Goal: Information Seeking & Learning: Learn about a topic

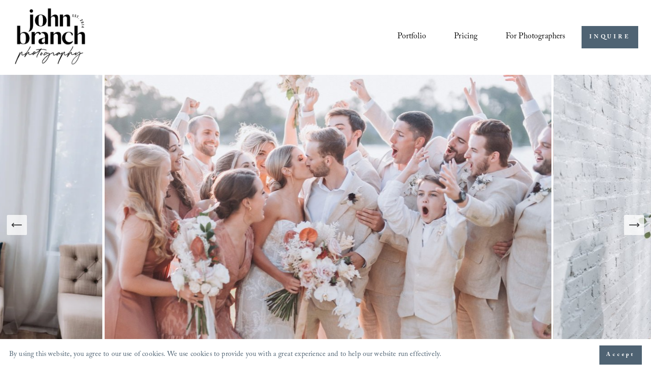
click at [0, 0] on span "Presets" at bounding box center [0, 0] width 0 height 0
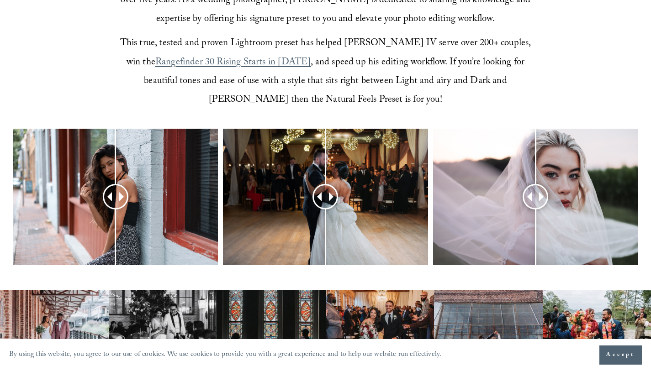
scroll to position [332, 0]
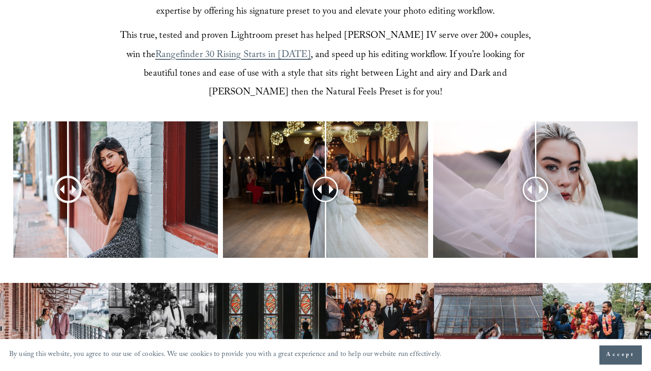
drag, startPoint x: 116, startPoint y: 193, endPoint x: 68, endPoint y: 201, distance: 49.2
click at [68, 201] on div at bounding box center [68, 190] width 24 height 24
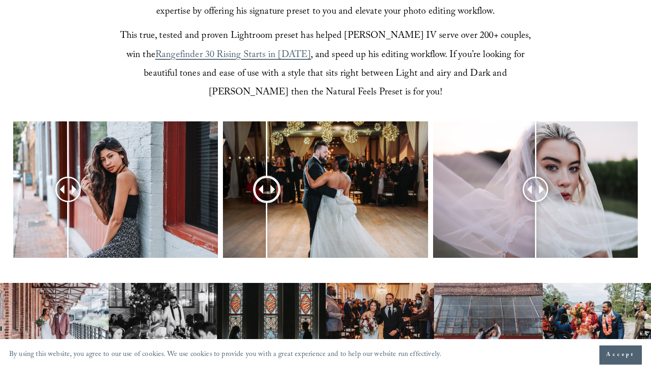
drag, startPoint x: 330, startPoint y: 194, endPoint x: 267, endPoint y: 200, distance: 63.8
click at [267, 200] on div at bounding box center [267, 190] width 24 height 24
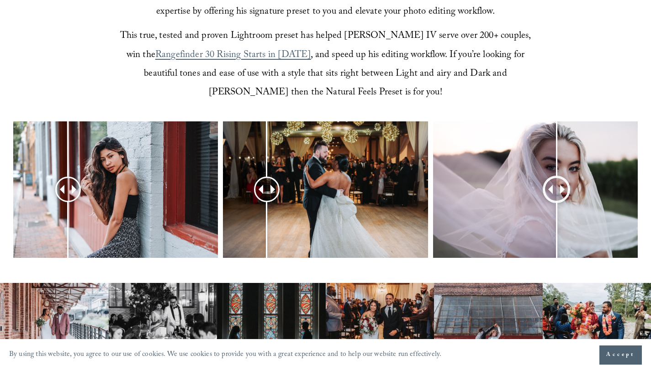
drag, startPoint x: 535, startPoint y: 190, endPoint x: 556, endPoint y: 181, distance: 23.3
click at [556, 181] on div at bounding box center [556, 189] width 25 height 25
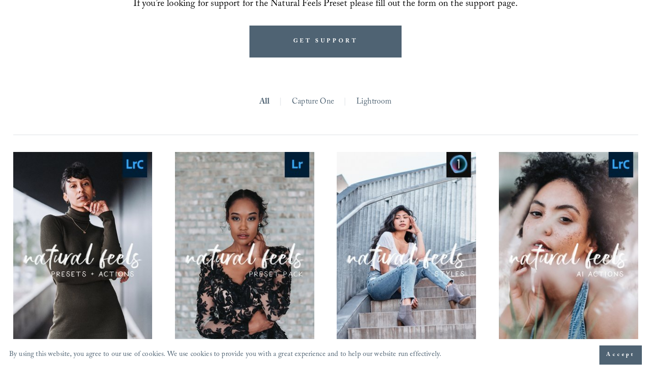
scroll to position [962, 0]
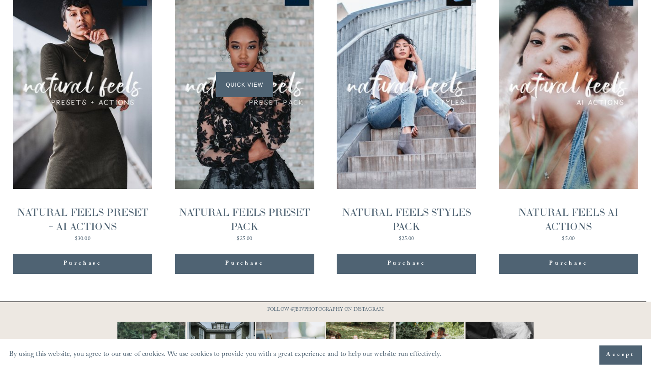
click at [232, 87] on span "Quick View" at bounding box center [244, 84] width 57 height 25
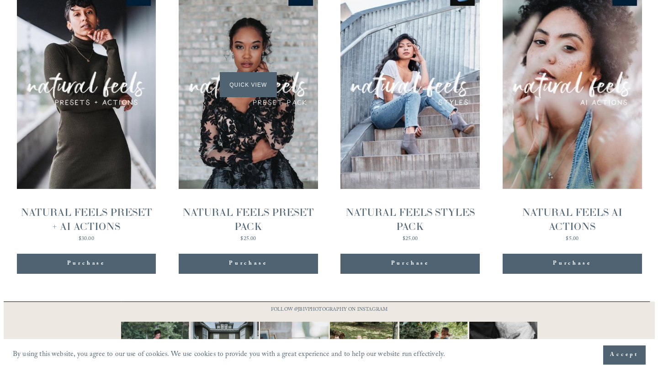
scroll to position [964, 0]
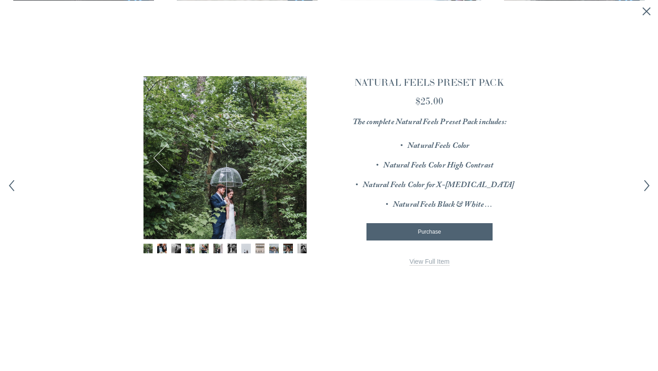
click at [294, 157] on button "Next" at bounding box center [282, 157] width 29 height 29
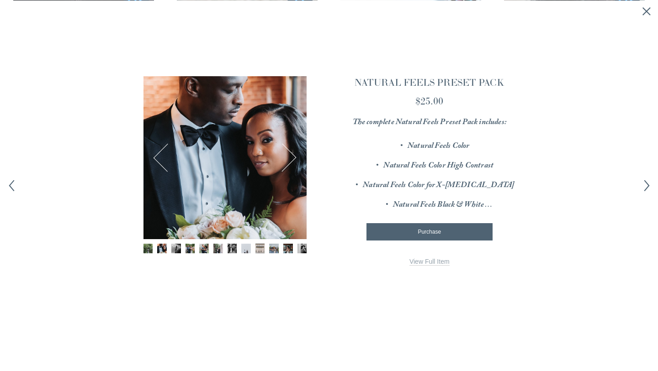
click at [294, 157] on button "Next" at bounding box center [282, 157] width 29 height 29
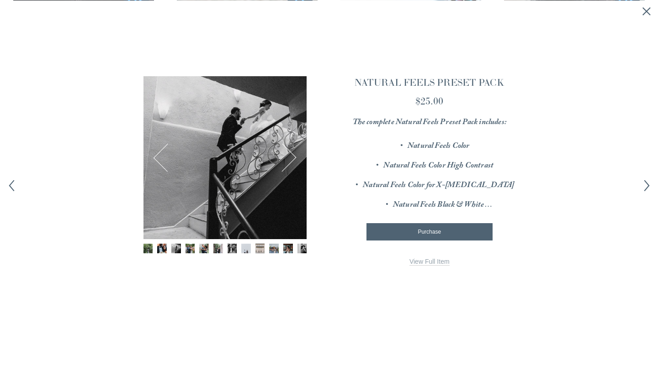
click at [294, 157] on button "Next" at bounding box center [282, 157] width 29 height 29
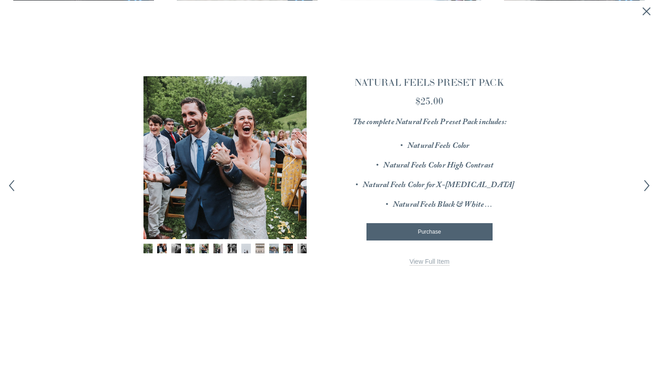
click at [294, 157] on button "Next" at bounding box center [282, 157] width 29 height 29
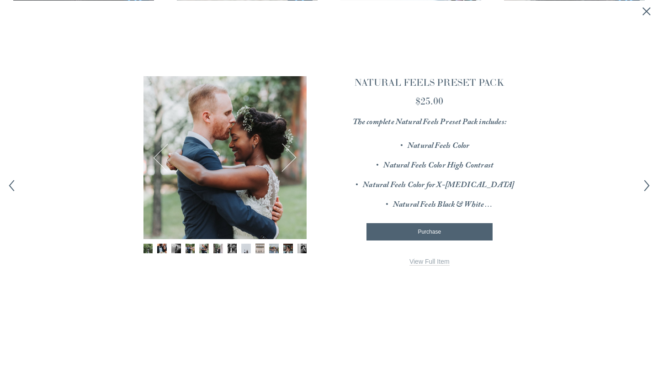
click at [289, 160] on button "Next" at bounding box center [282, 157] width 29 height 29
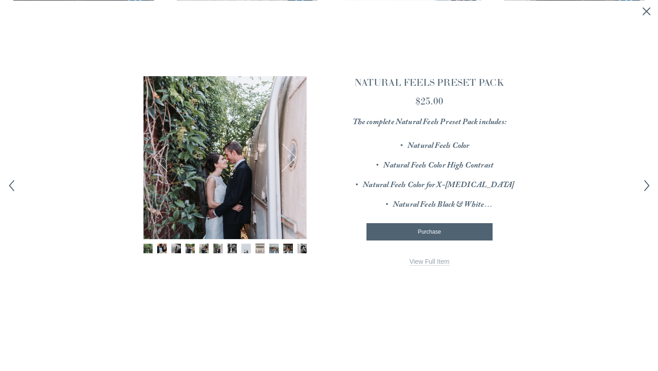
click at [289, 160] on button "Next" at bounding box center [282, 157] width 29 height 29
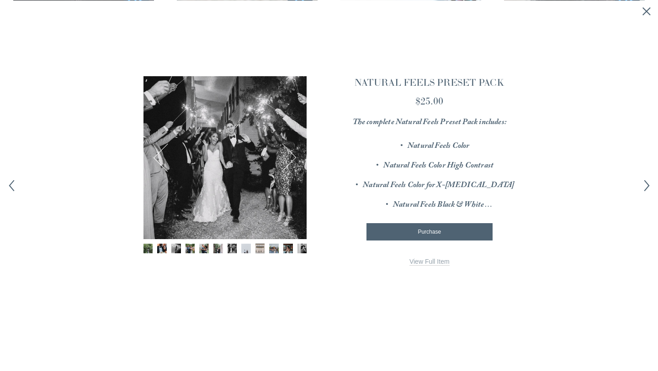
click at [289, 160] on button "Next" at bounding box center [282, 157] width 29 height 29
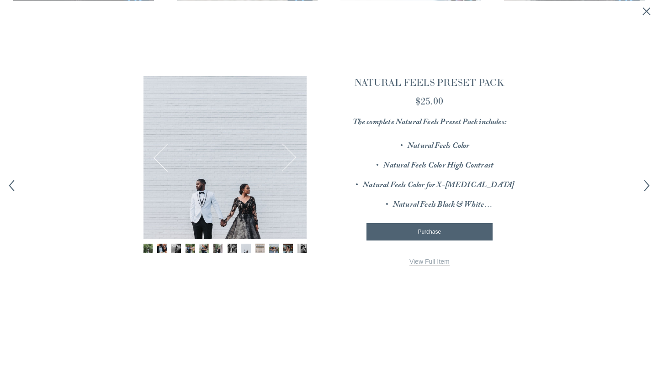
click at [289, 160] on button "Next" at bounding box center [282, 157] width 29 height 29
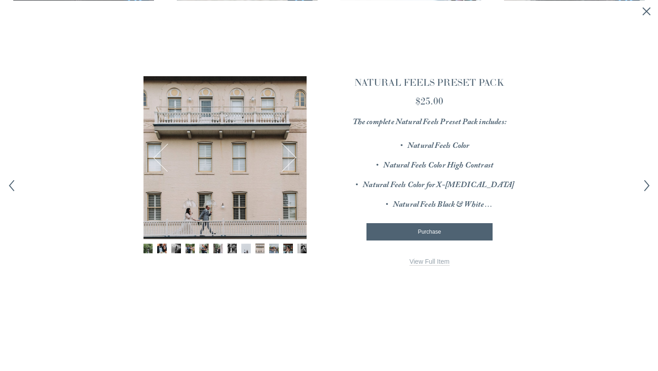
click at [289, 160] on button "Next" at bounding box center [282, 157] width 29 height 29
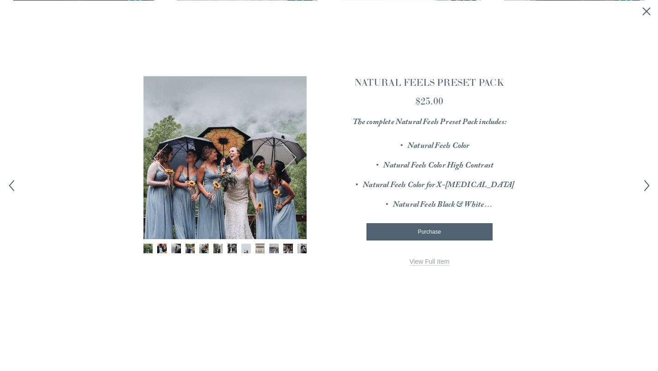
click at [289, 160] on button "Next" at bounding box center [282, 157] width 29 height 29
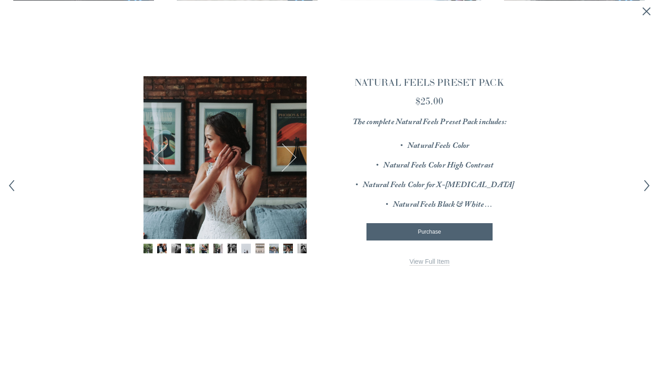
click at [289, 160] on button "Next" at bounding box center [282, 157] width 29 height 29
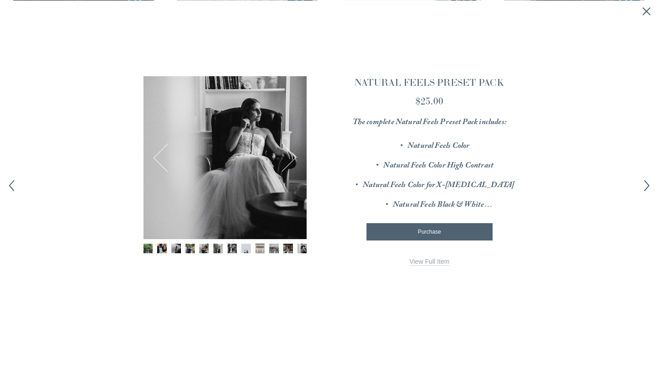
click at [289, 160] on button "Next" at bounding box center [282, 157] width 29 height 29
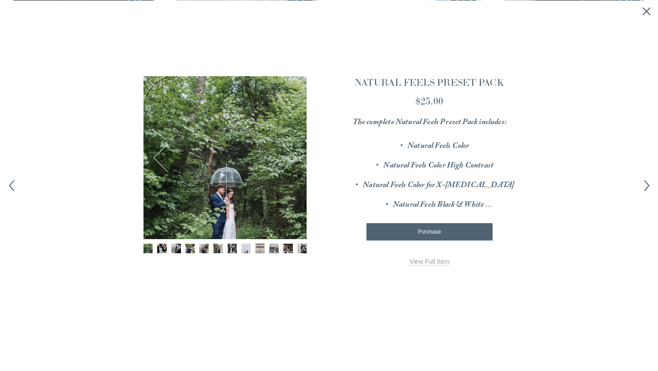
click at [289, 160] on button "Next" at bounding box center [282, 157] width 29 height 29
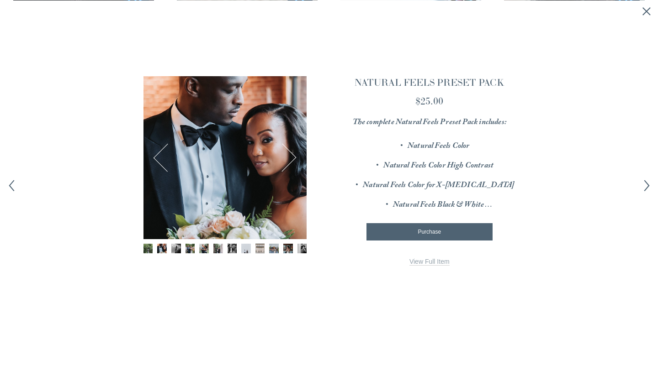
click at [289, 160] on button "Next" at bounding box center [282, 157] width 29 height 29
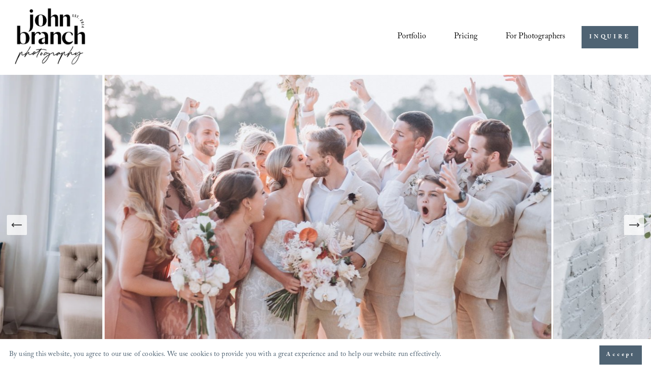
click at [0, 0] on span "Presets" at bounding box center [0, 0] width 0 height 0
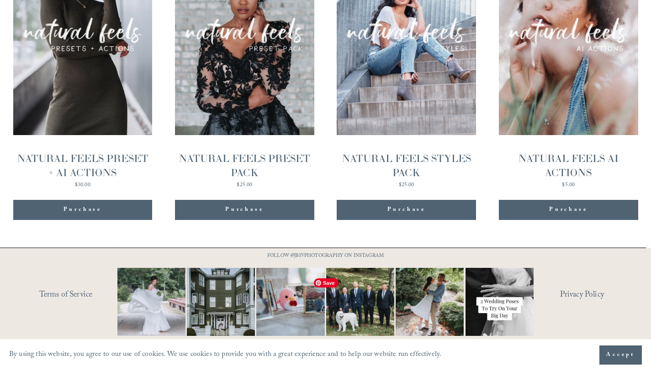
scroll to position [988, 0]
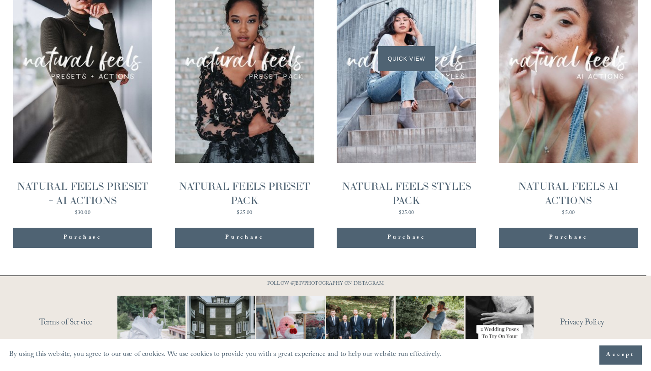
click at [418, 138] on div "Quick View" at bounding box center [406, 58] width 139 height 209
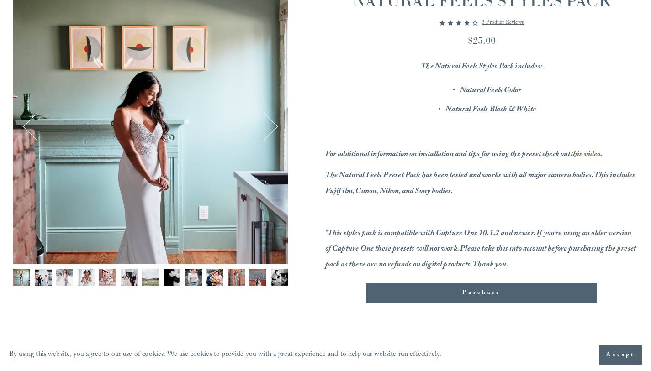
scroll to position [130, 0]
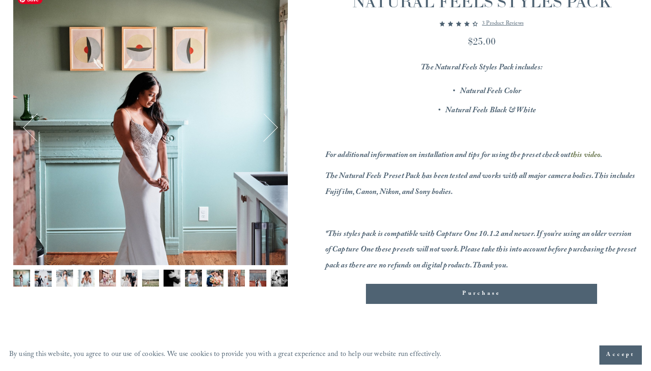
click at [262, 128] on button "Next" at bounding box center [263, 127] width 29 height 29
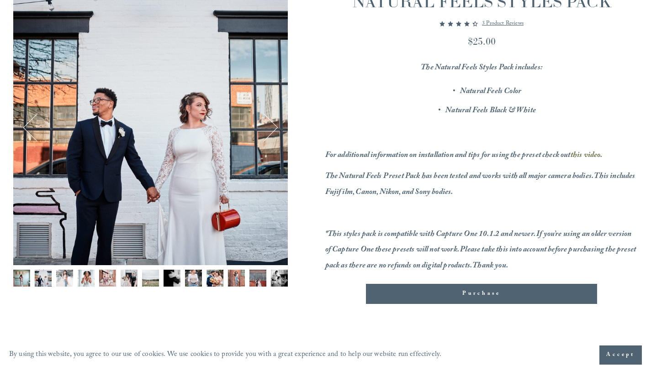
click at [262, 128] on button "Next" at bounding box center [263, 127] width 29 height 29
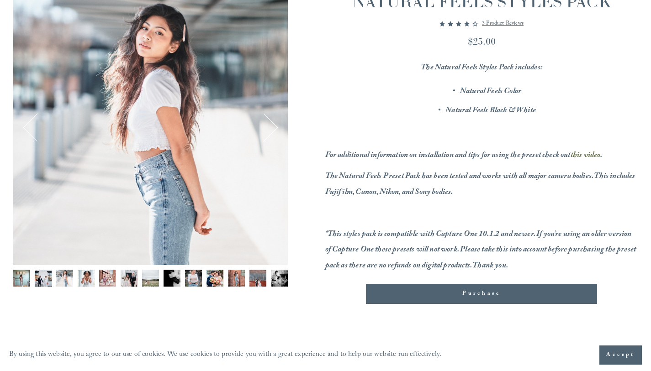
click at [262, 128] on button "Next" at bounding box center [263, 127] width 29 height 29
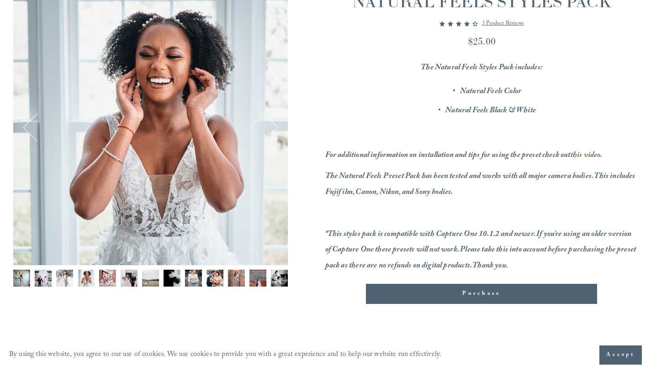
click at [262, 128] on button "Next" at bounding box center [263, 127] width 29 height 29
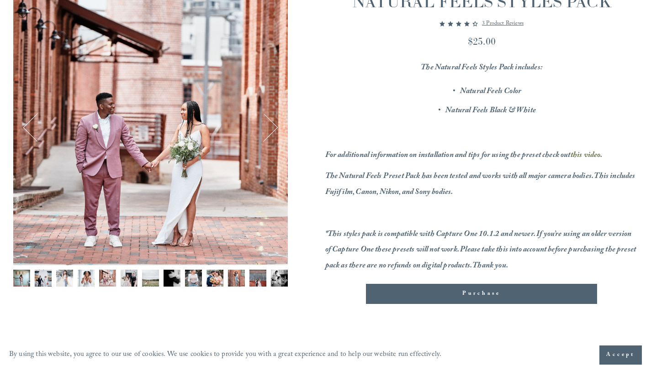
click at [269, 132] on button "Next" at bounding box center [263, 127] width 29 height 29
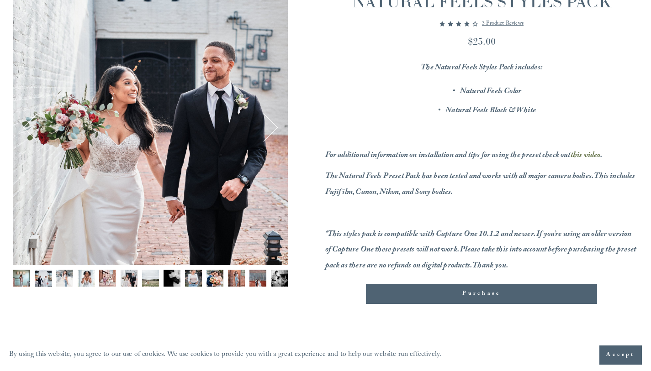
click at [269, 132] on button "Next" at bounding box center [263, 127] width 29 height 29
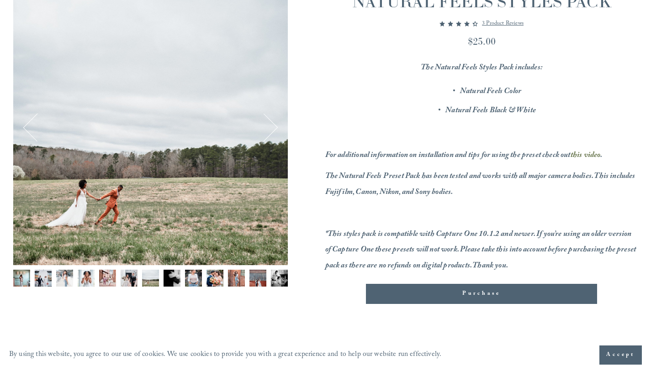
click at [269, 132] on button "Next" at bounding box center [263, 127] width 29 height 29
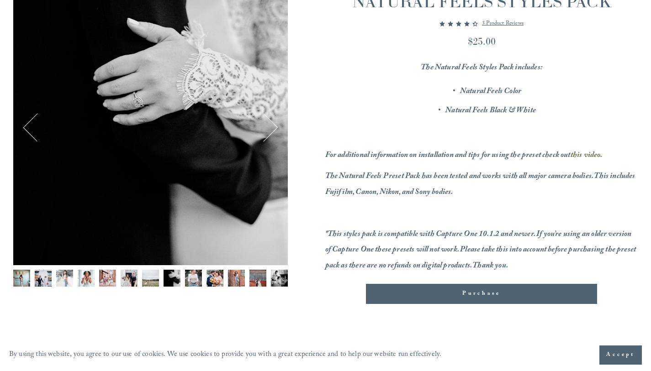
click at [269, 132] on button "Next" at bounding box center [263, 127] width 29 height 29
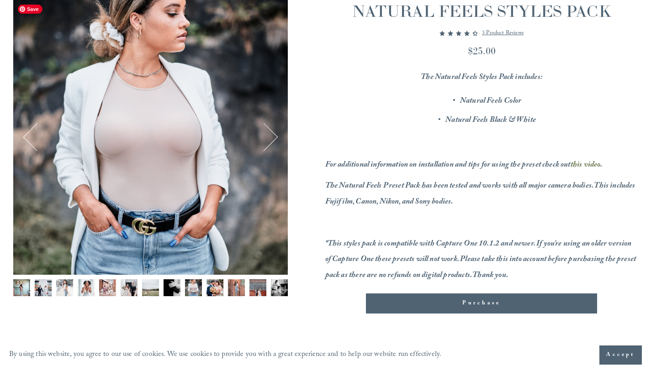
scroll to position [120, 0]
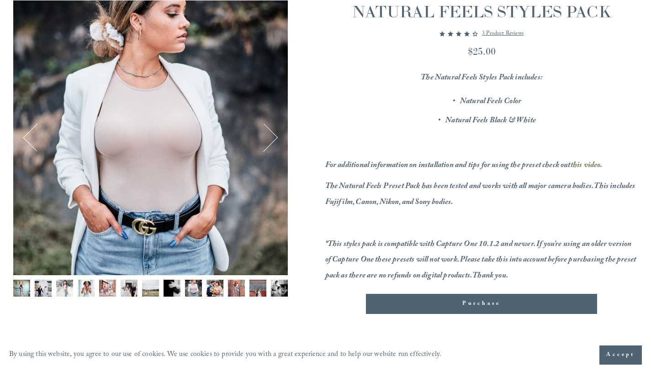
click at [267, 143] on button "Next" at bounding box center [263, 137] width 29 height 29
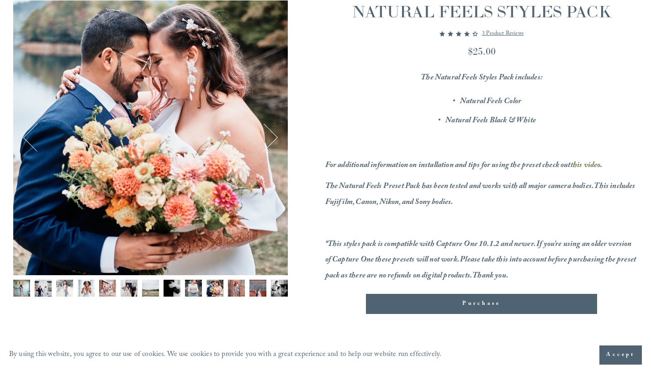
click at [267, 143] on button "Next" at bounding box center [263, 137] width 29 height 29
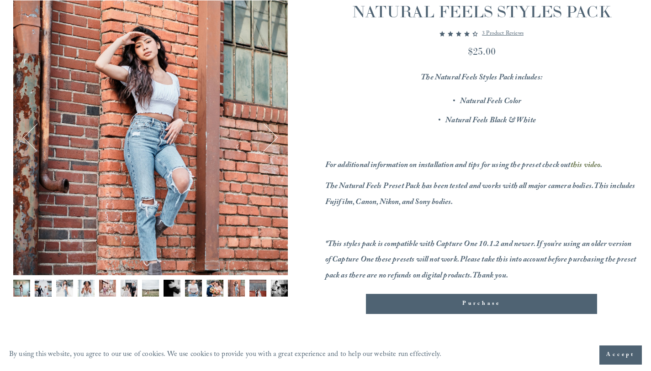
click at [267, 143] on button "Next" at bounding box center [263, 137] width 29 height 29
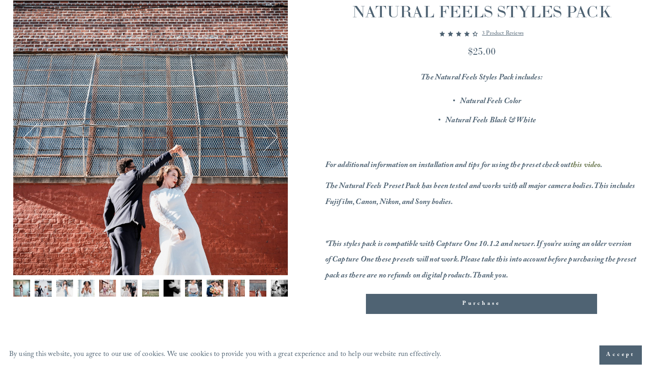
click at [518, 33] on p "3 product reviews" at bounding box center [503, 33] width 42 height 11
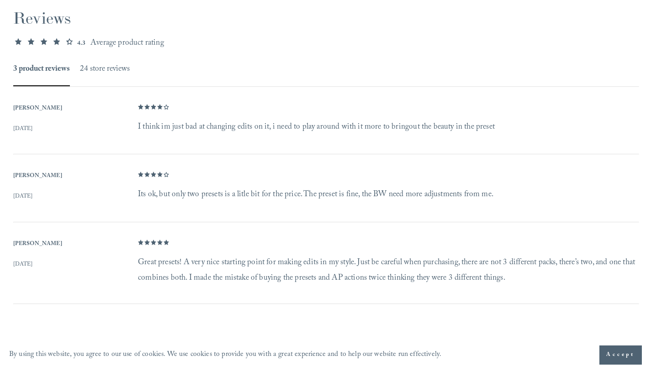
scroll to position [482, 0]
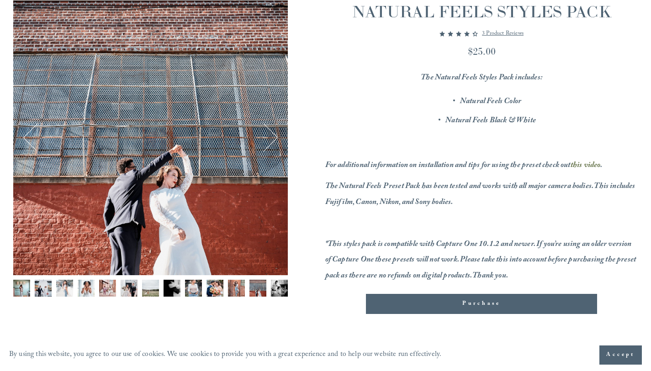
scroll to position [120, 0]
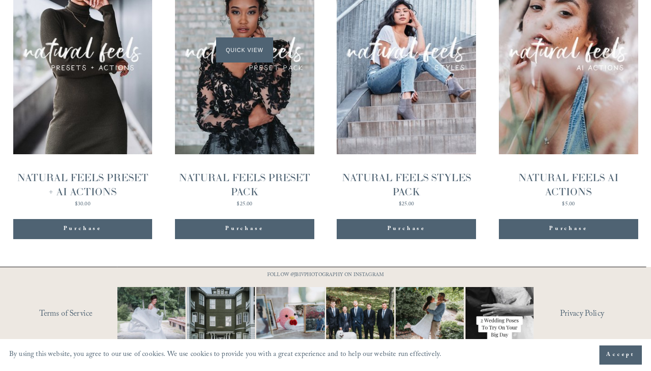
scroll to position [988, 0]
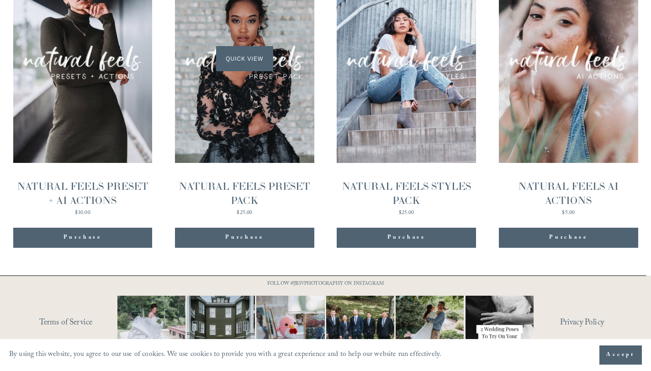
click at [255, 116] on div "Quick View" at bounding box center [244, 58] width 139 height 209
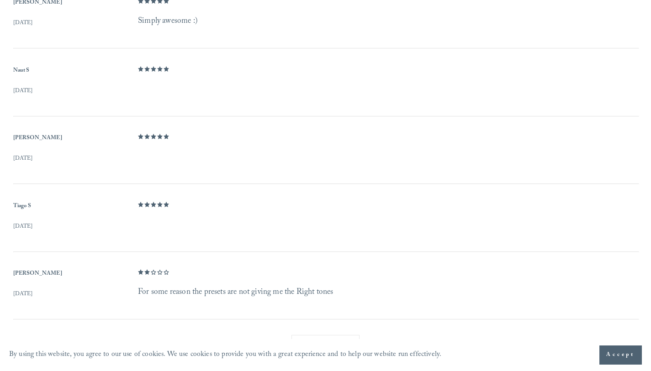
scroll to position [616, 0]
